Goal: Use online tool/utility: Utilize a website feature to perform a specific function

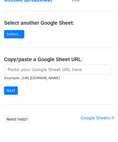
scroll to position [54, 0]
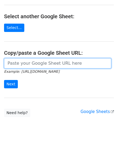
click at [31, 64] on input "url" at bounding box center [57, 63] width 107 height 10
paste input "[URL][DOMAIN_NAME]"
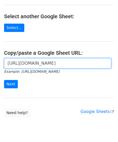
scroll to position [0, 121]
type input "[URL][DOMAIN_NAME]"
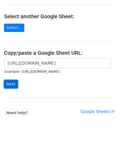
click at [11, 81] on input "Next" at bounding box center [11, 84] width 14 height 8
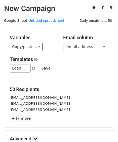
scroll to position [66, 0]
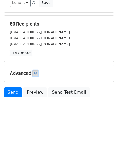
click at [37, 73] on icon at bounding box center [35, 73] width 3 height 3
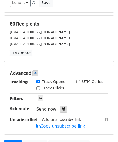
click at [62, 108] on icon at bounding box center [63, 110] width 3 height 4
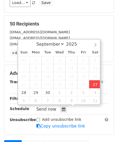
type input "2025-09-27 14:54"
type input "02"
type input "54"
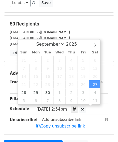
scroll to position [0, 0]
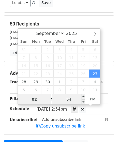
paste input "5"
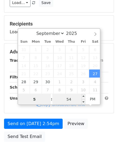
type input "5"
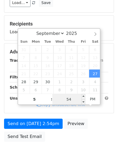
type input "2025-09-27 17:54"
type input "05"
click at [71, 99] on input "54" at bounding box center [68, 99] width 33 height 11
type input "00"
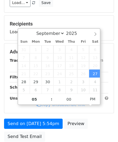
type input "2025-09-27 17:00"
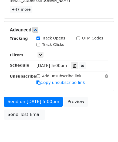
scroll to position [131, 0]
